Goal: Check status: Check status

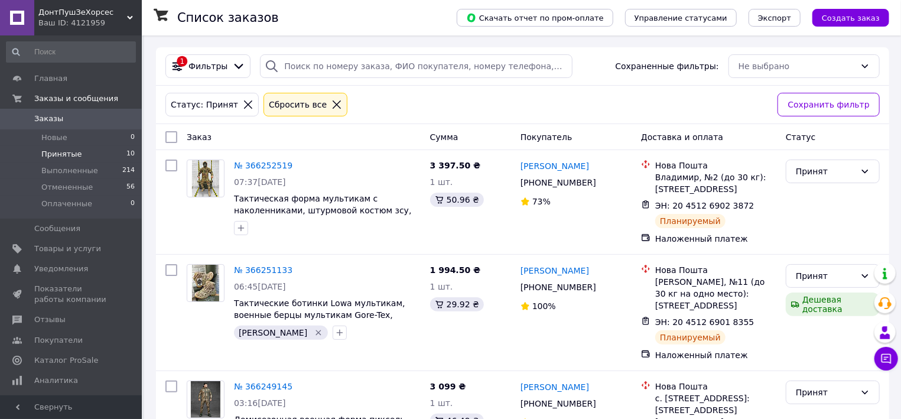
click at [74, 155] on span "Принятые" at bounding box center [61, 154] width 41 height 11
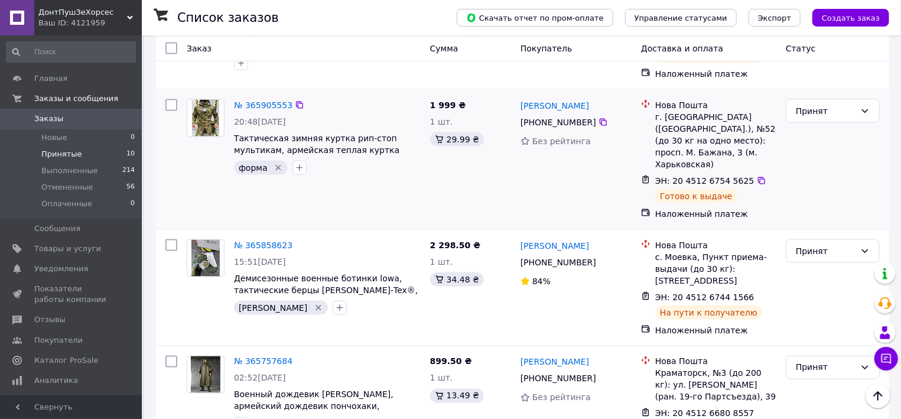
scroll to position [900, 0]
